Goal: Information Seeking & Learning: Understand process/instructions

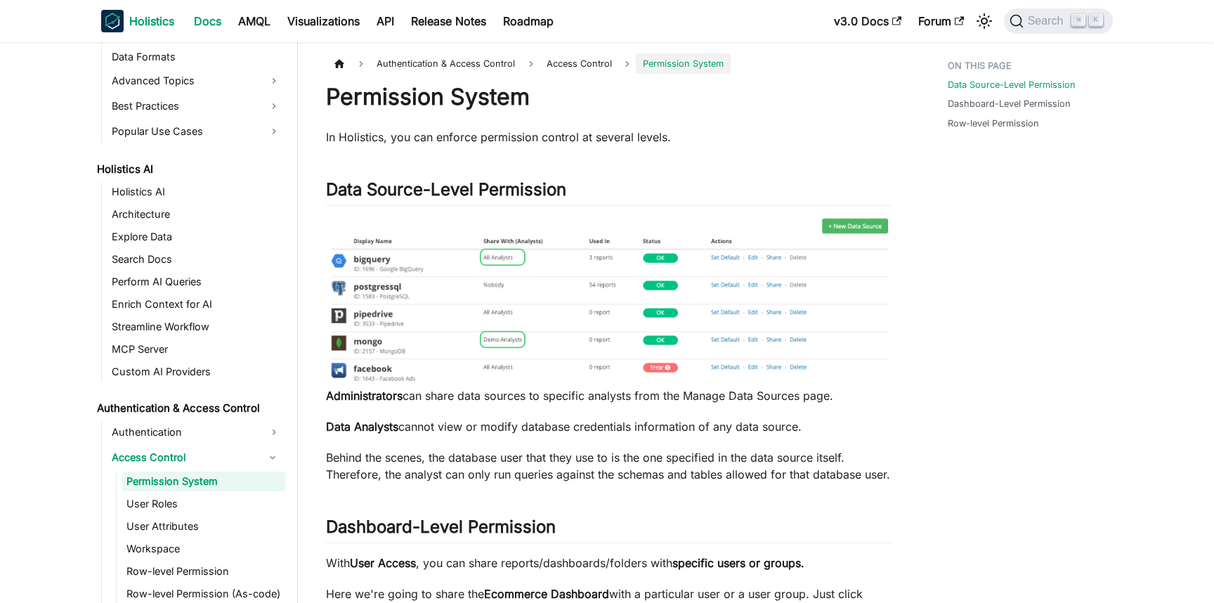
click at [154, 14] on b "Holistics" at bounding box center [151, 21] width 45 height 17
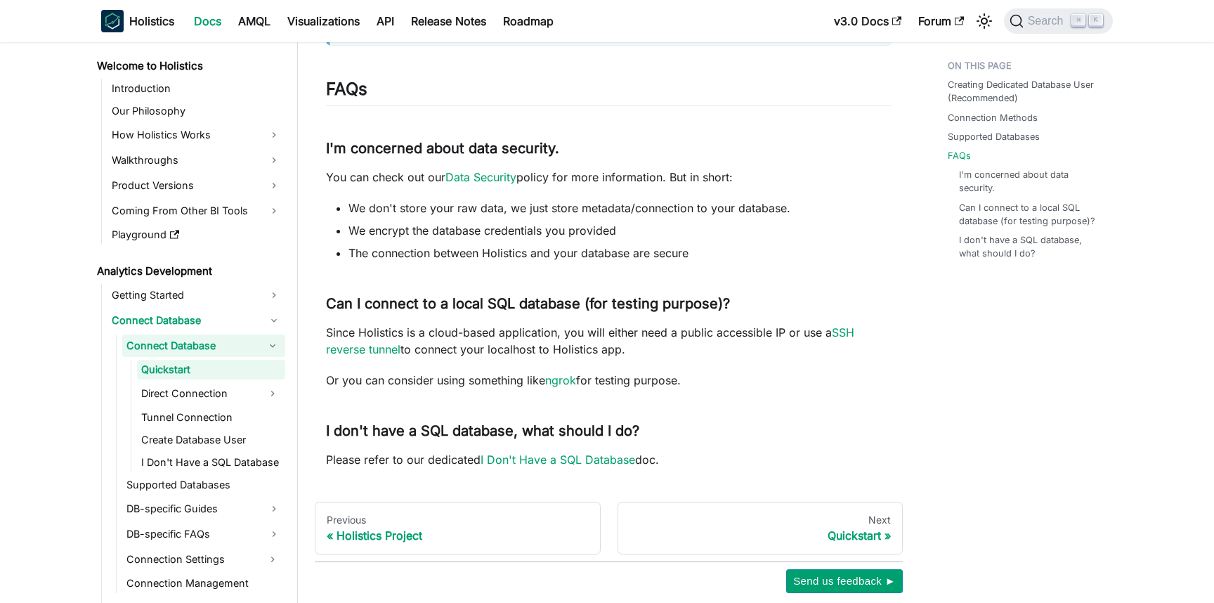
scroll to position [893, 0]
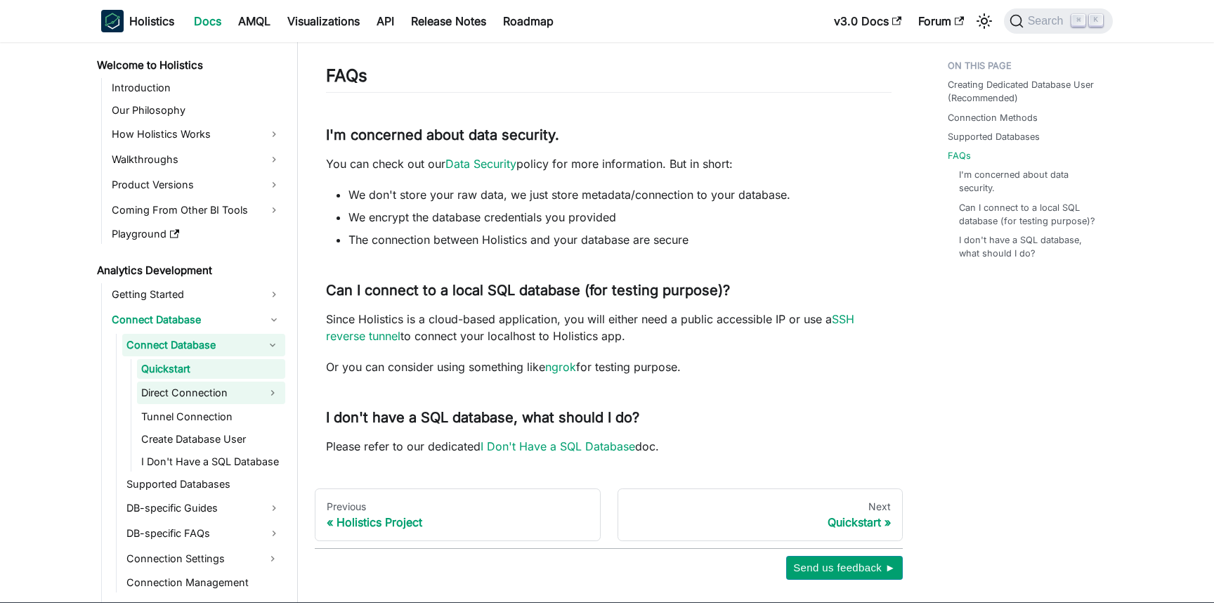
click at [185, 402] on link "Direct Connection" at bounding box center [198, 392] width 123 height 22
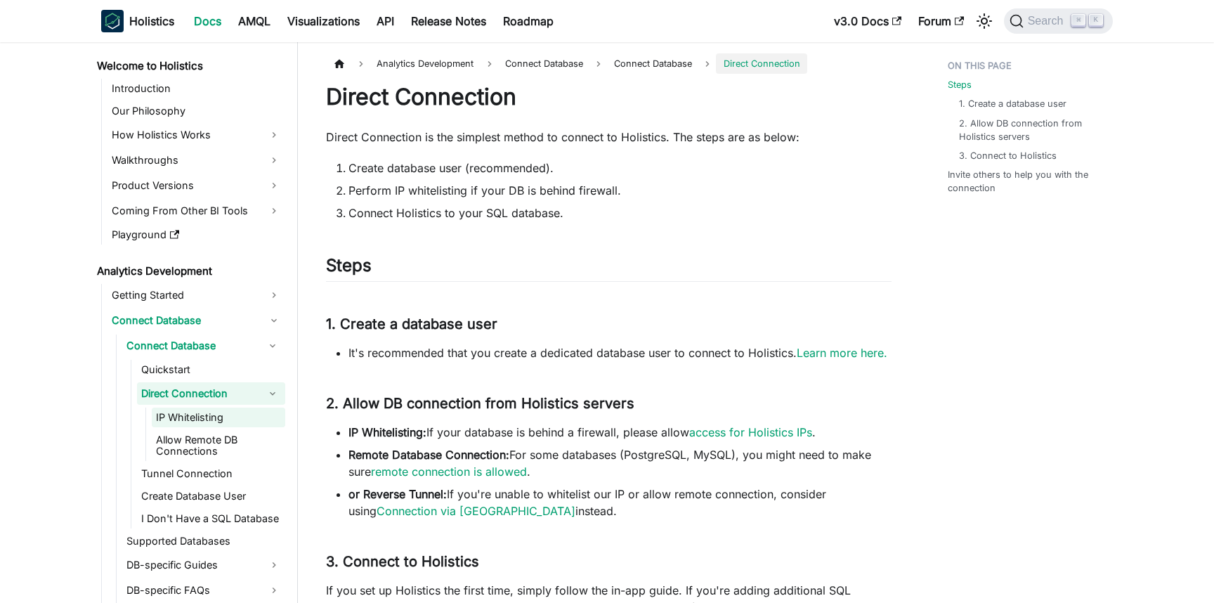
click at [272, 415] on link "IP Whitelisting" at bounding box center [218, 417] width 133 height 20
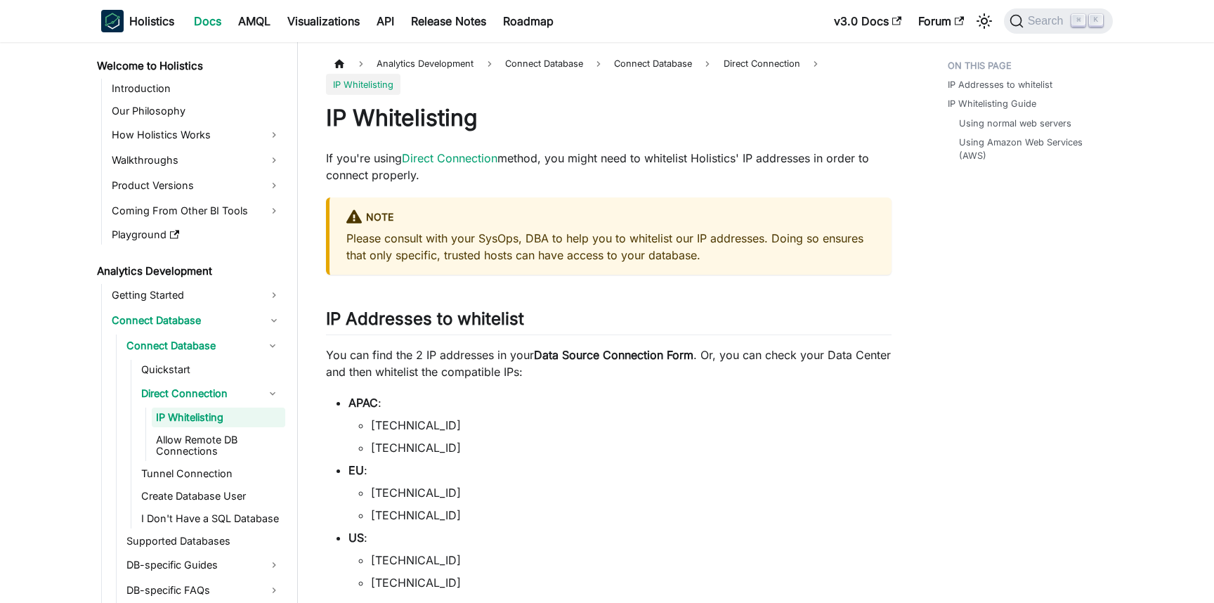
click at [271, 415] on link "IP Whitelisting" at bounding box center [218, 417] width 133 height 20
click at [234, 400] on link "Direct Connection" at bounding box center [198, 393] width 123 height 22
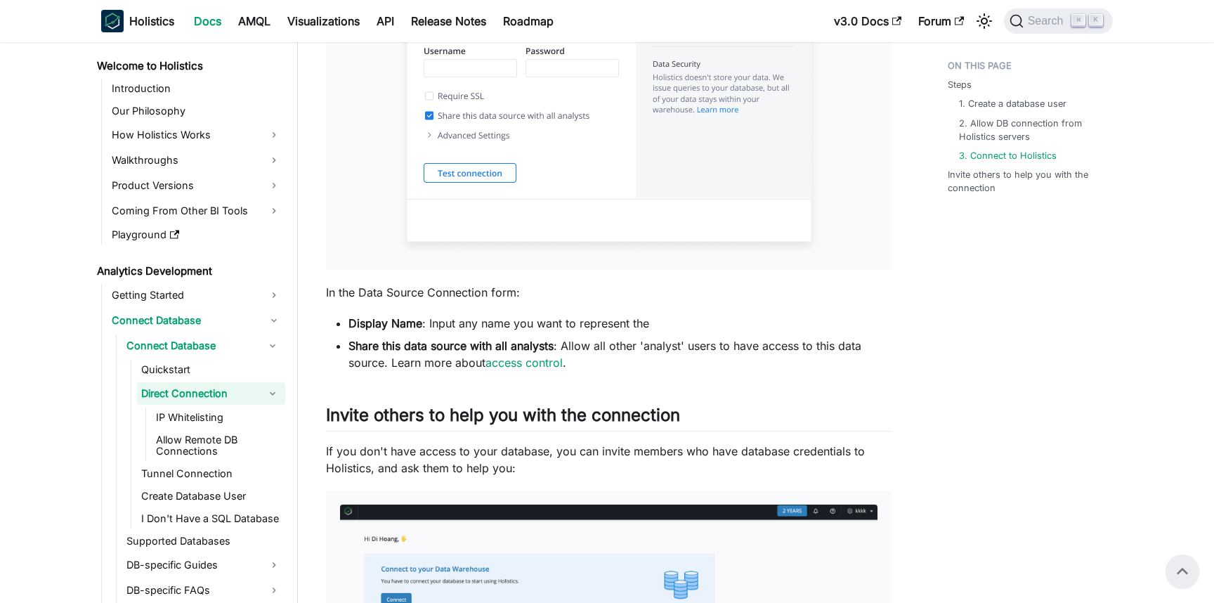
scroll to position [1105, 0]
